Goal: Obtain resource: Obtain resource

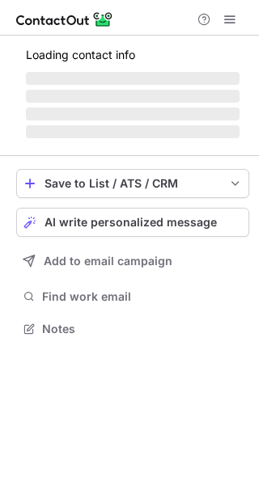
scroll to position [313, 259]
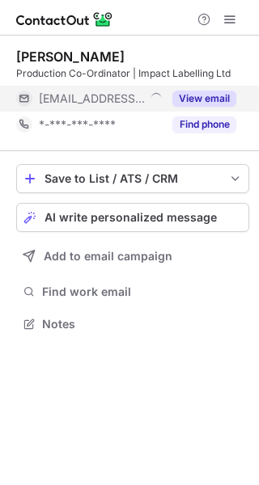
click at [209, 100] on button "View email" at bounding box center [204, 99] width 64 height 16
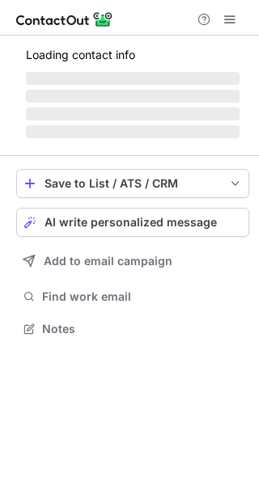
scroll to position [327, 259]
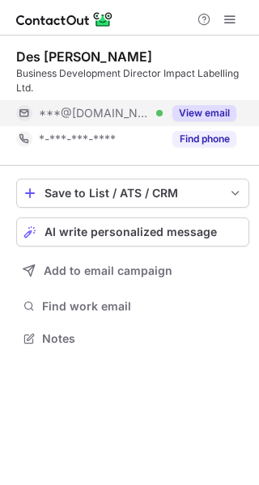
click at [210, 111] on button "View email" at bounding box center [204, 113] width 64 height 16
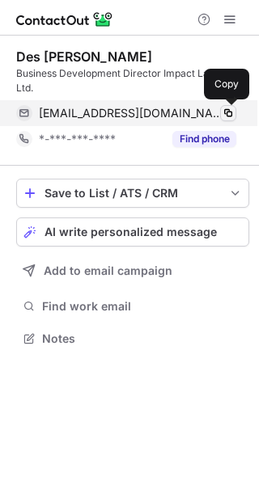
click at [228, 113] on span at bounding box center [228, 113] width 13 height 13
